Goal: Answer question/provide support: Share knowledge or assist other users

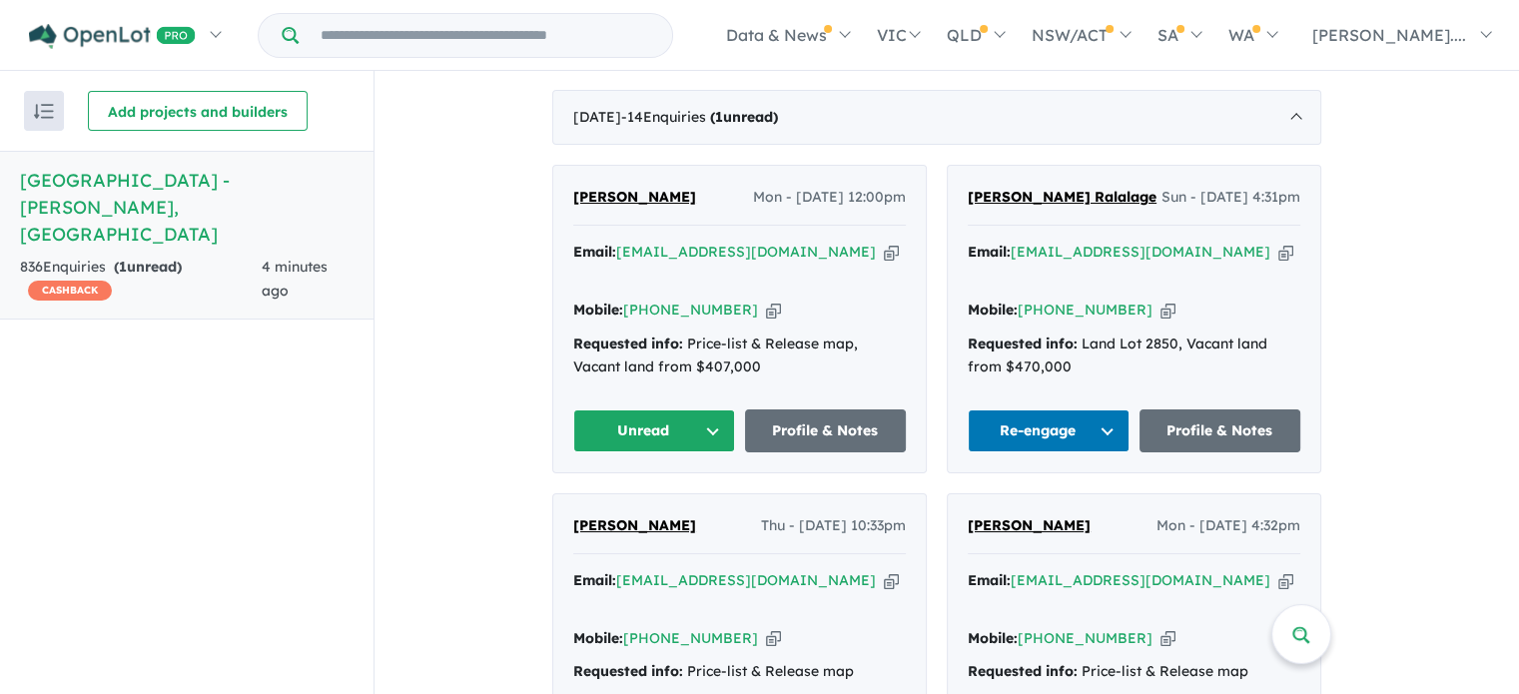
scroll to position [845, 0]
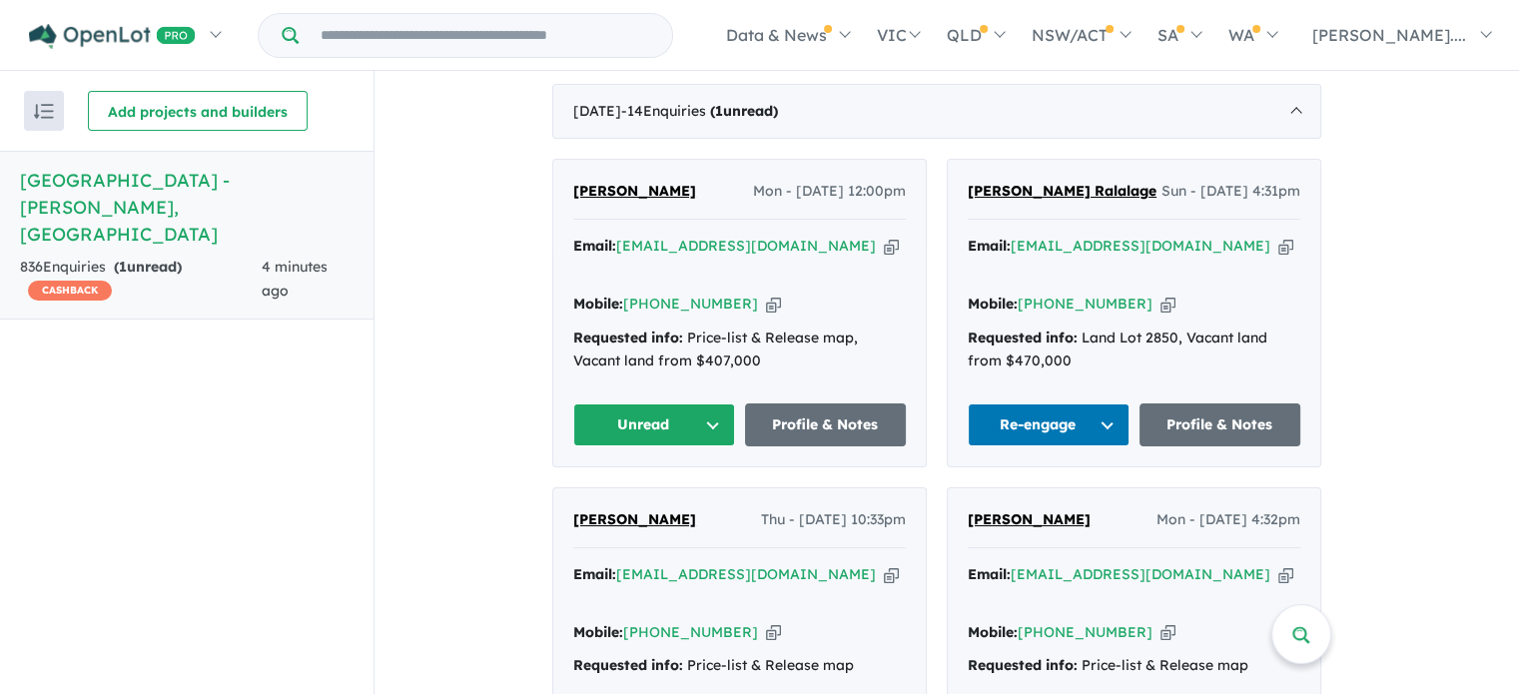
click at [718, 403] on button "Unread" at bounding box center [654, 424] width 162 height 43
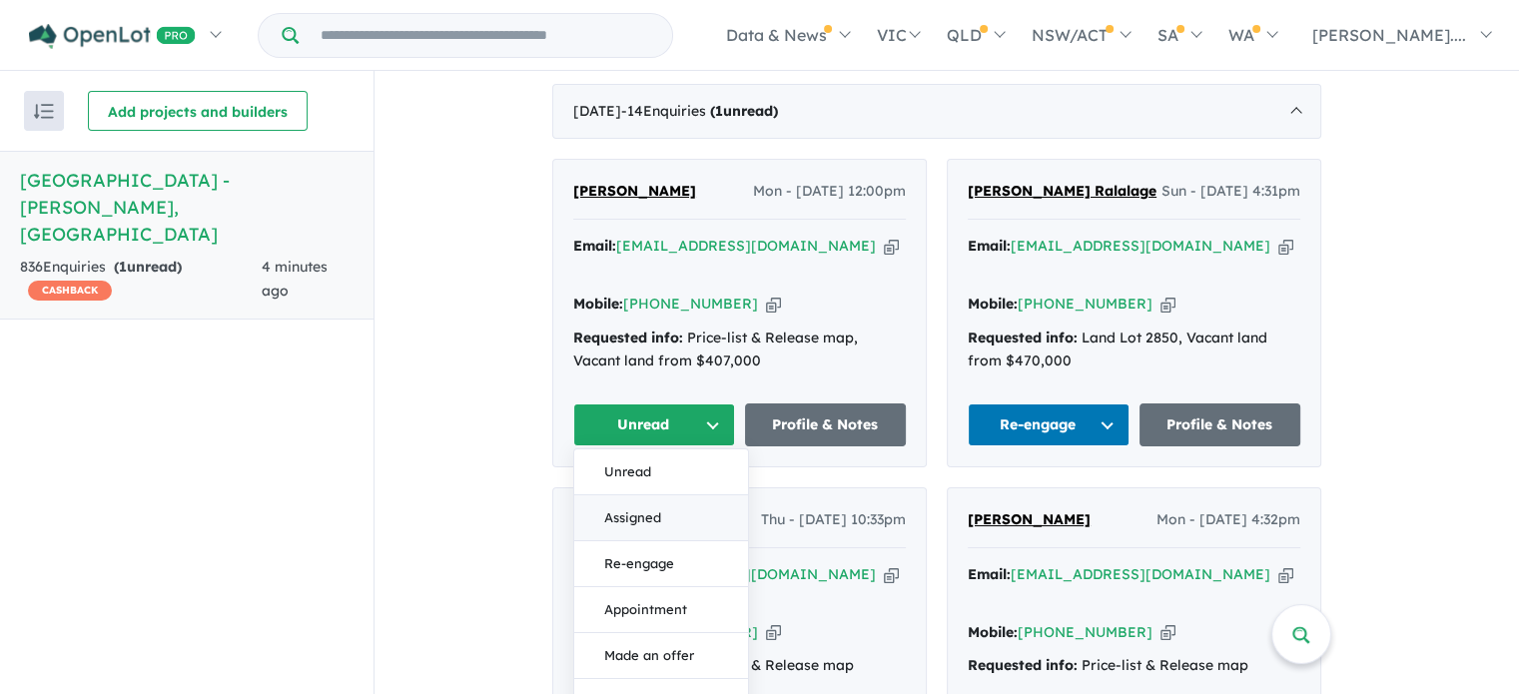
click at [655, 495] on button "Assigned" at bounding box center [661, 518] width 174 height 46
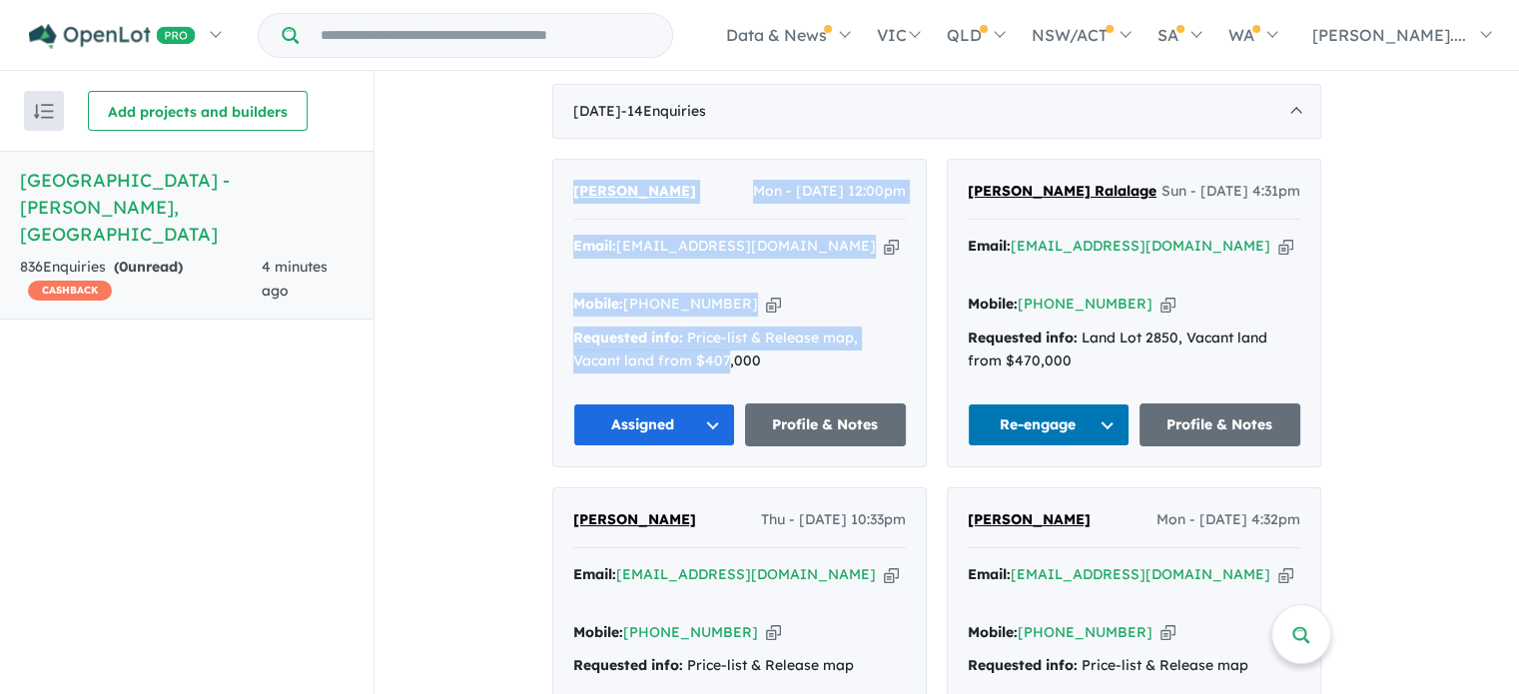
drag, startPoint x: 733, startPoint y: 347, endPoint x: 547, endPoint y: 155, distance: 267.6
click at [611, 341] on div "[PERSON_NAME] Mon - [DATE] 12:00pm Email: [EMAIL_ADDRESS][DOMAIN_NAME] Copied! …" at bounding box center [739, 313] width 372 height 307
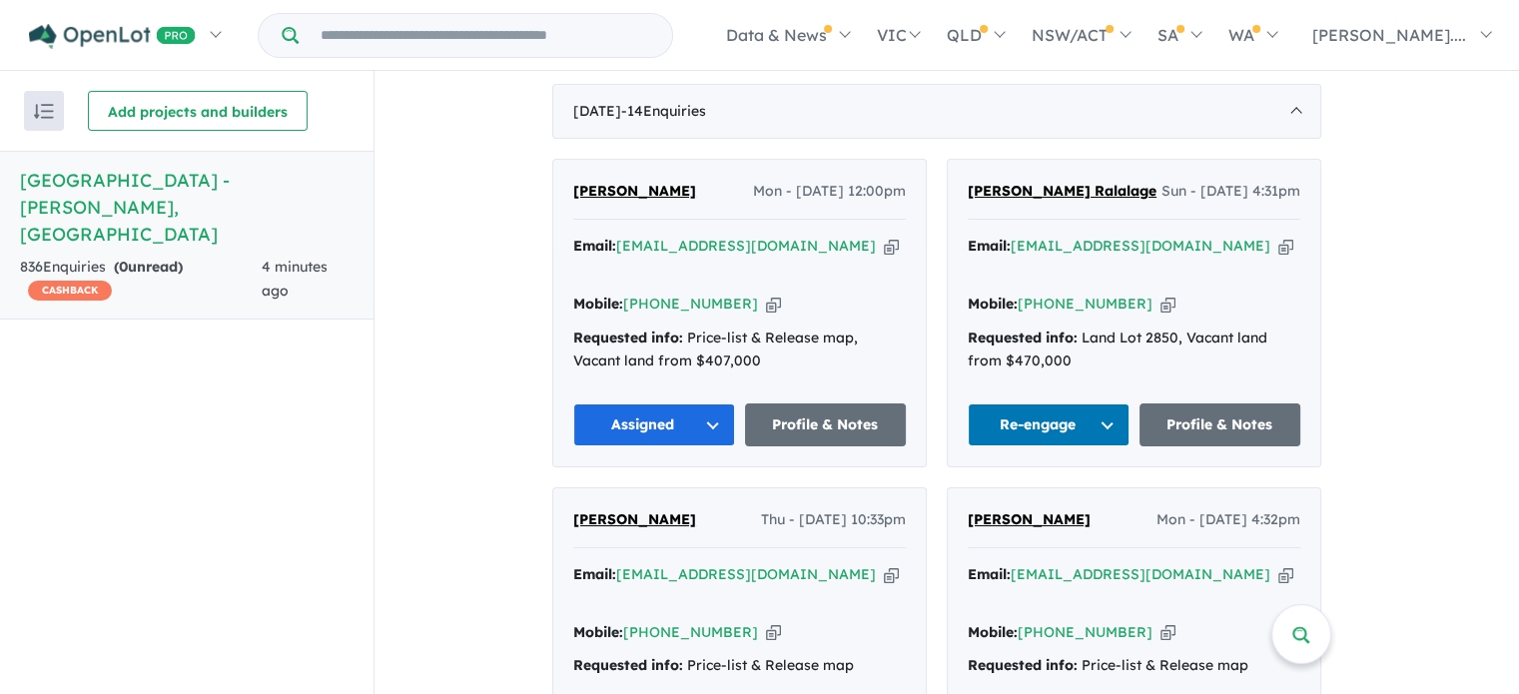
click at [798, 320] on div "Email: [EMAIL_ADDRESS][DOMAIN_NAME] Copied! Mobile: [PHONE_NUMBER] Copied! Requ…" at bounding box center [739, 309] width 333 height 149
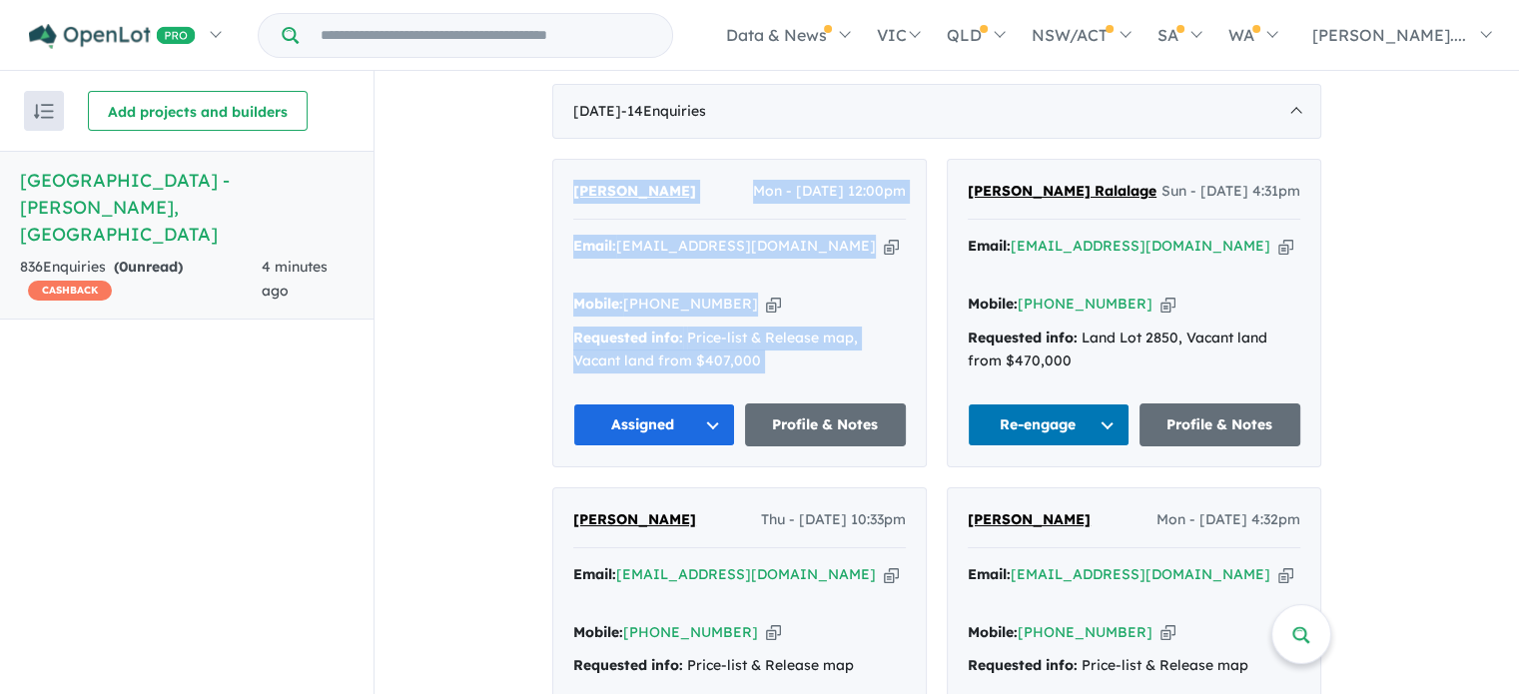
drag, startPoint x: 764, startPoint y: 304, endPoint x: 573, endPoint y: 153, distance: 243.1
click at [573, 160] on div "[PERSON_NAME] Mon - [DATE] 12:00pm Email: [EMAIL_ADDRESS][DOMAIN_NAME] Copied! …" at bounding box center [739, 313] width 372 height 307
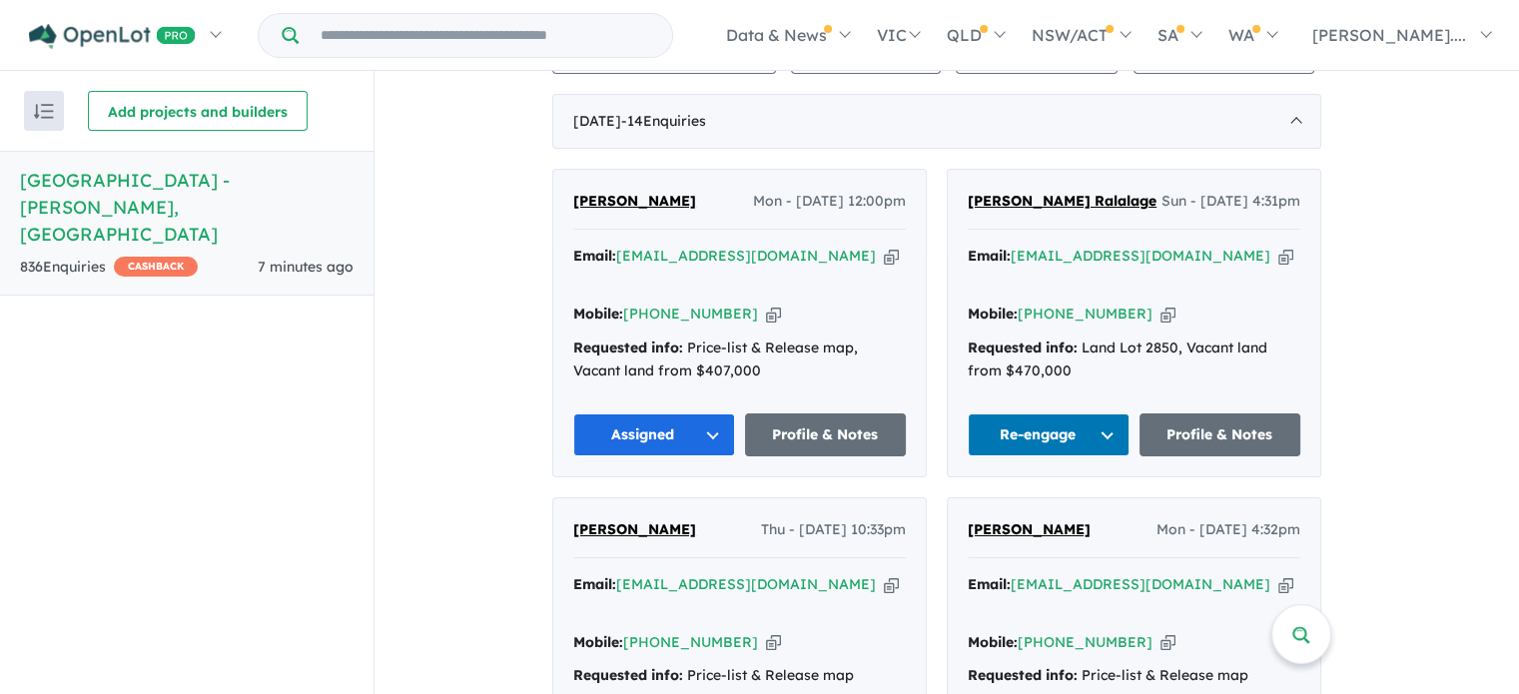
scroll to position [845, 0]
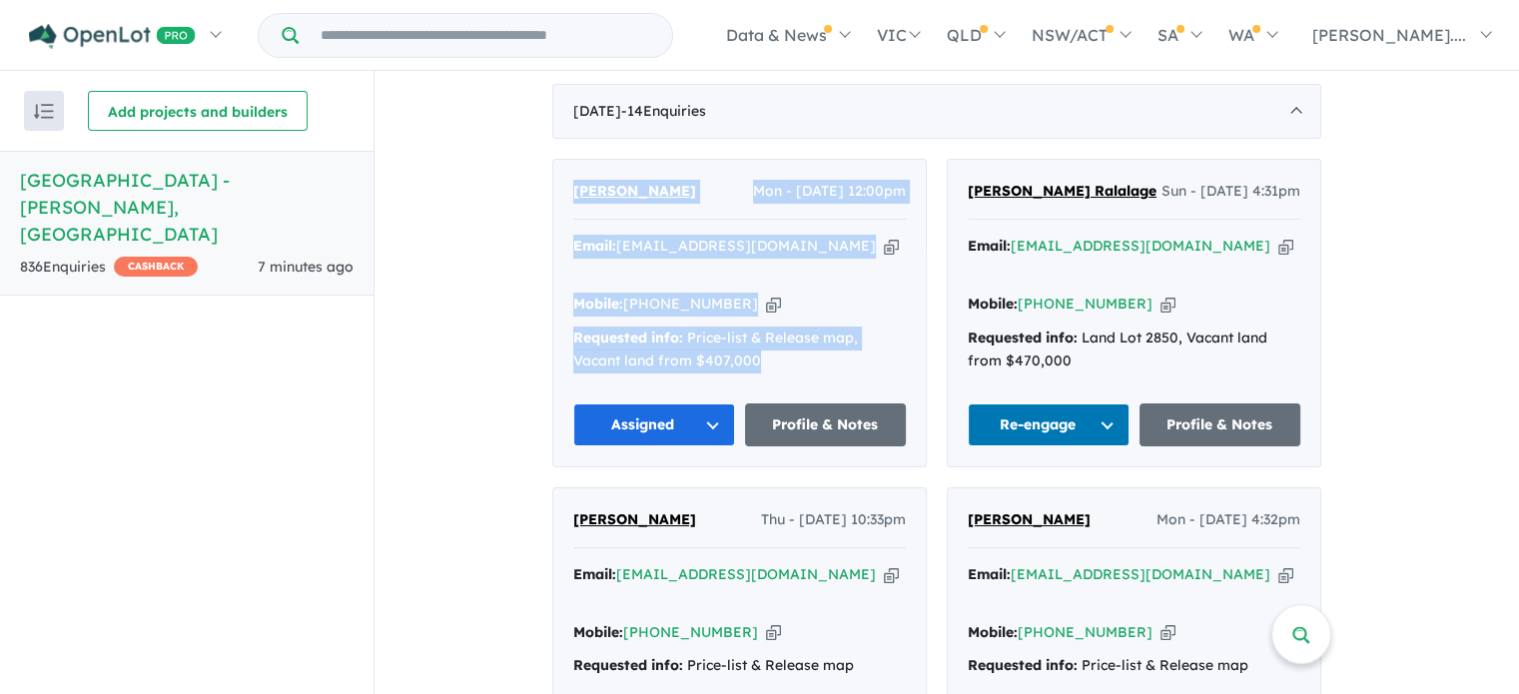
drag, startPoint x: 887, startPoint y: 326, endPoint x: 555, endPoint y: 143, distance: 378.5
copy div "[PERSON_NAME] Mon - [DATE] 12:00pm Email: [EMAIL_ADDRESS][DOMAIN_NAME] Copied! …"
